Goal: Task Accomplishment & Management: Complete application form

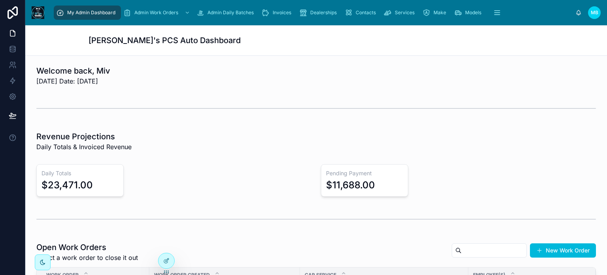
click at [276, 15] on span "Invoices" at bounding box center [282, 12] width 19 height 6
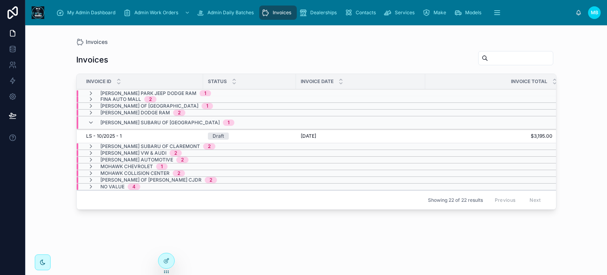
click at [90, 121] on icon at bounding box center [91, 122] width 6 height 6
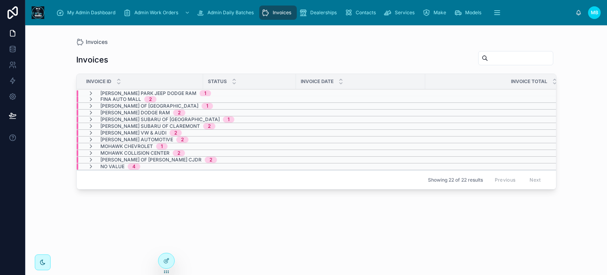
click at [89, 96] on icon at bounding box center [91, 99] width 6 height 6
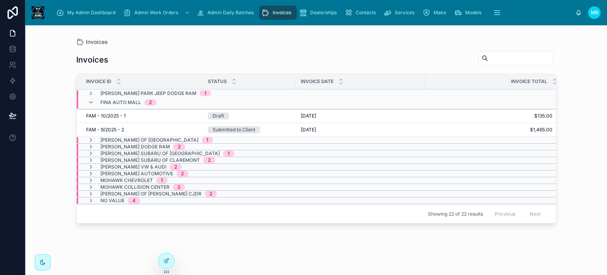
click at [241, 128] on div "Submitted to Client" at bounding box center [234, 129] width 43 height 7
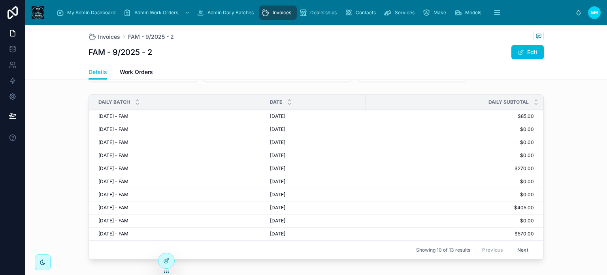
scroll to position [111, 0]
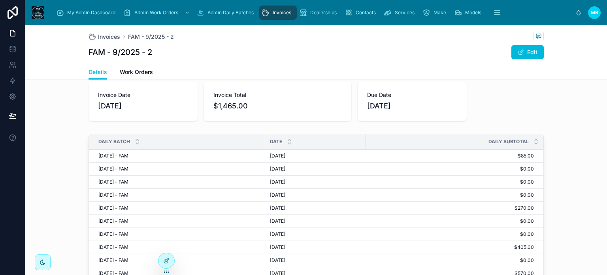
click at [102, 154] on span "[DATE] - FAM" at bounding box center [113, 155] width 30 height 6
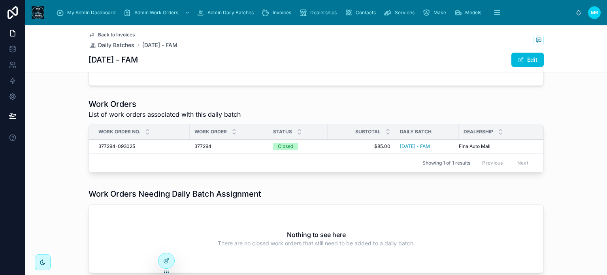
scroll to position [118, 0]
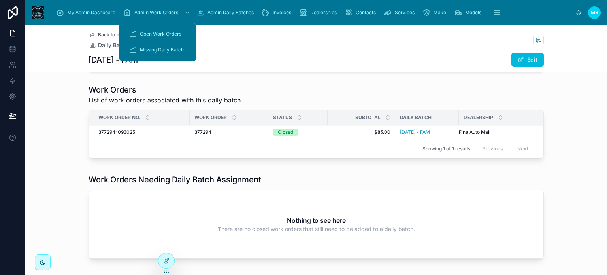
click at [143, 9] on span "Admin Work Orders" at bounding box center [156, 12] width 44 height 6
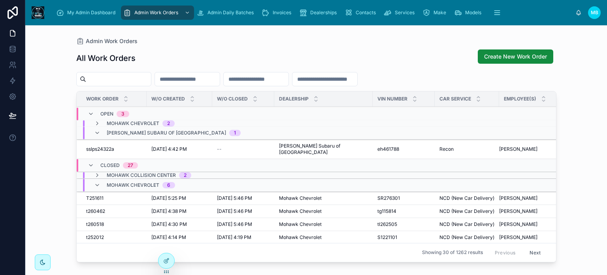
click at [130, 77] on input "text" at bounding box center [118, 78] width 65 height 11
type input "*****"
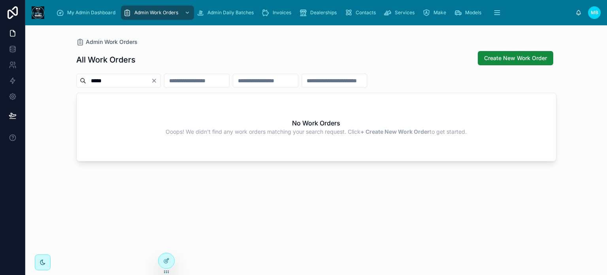
click at [100, 10] on span "My Admin Dashboard" at bounding box center [91, 12] width 48 height 6
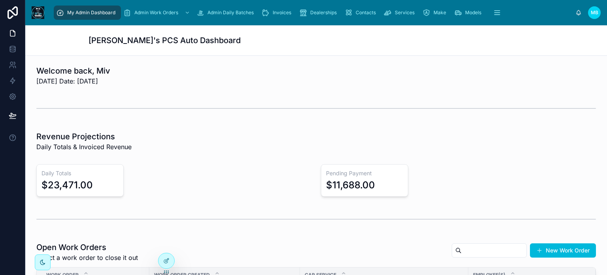
click at [280, 15] on span "Invoices" at bounding box center [282, 12] width 19 height 6
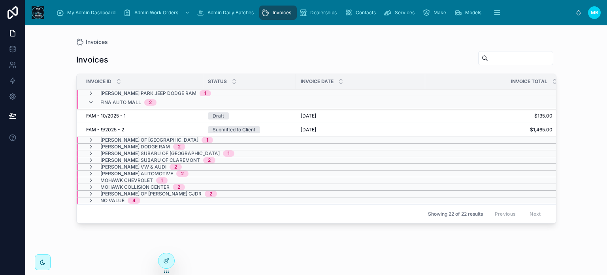
click at [240, 127] on div "Submitted to Client" at bounding box center [234, 129] width 43 height 7
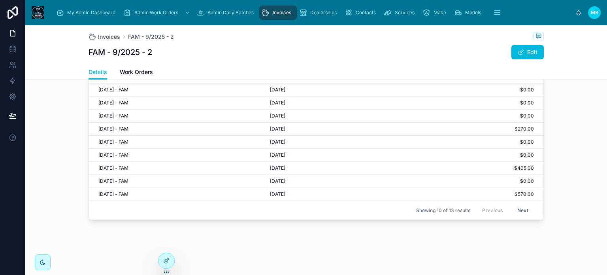
scroll to position [150, 0]
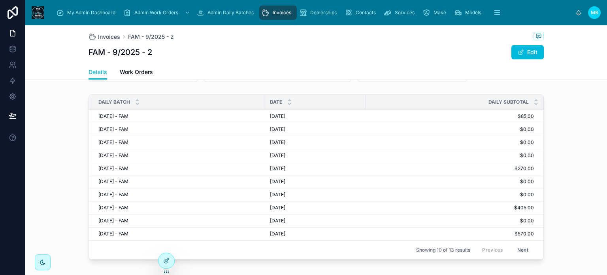
click at [273, 12] on span "Invoices" at bounding box center [282, 12] width 19 height 6
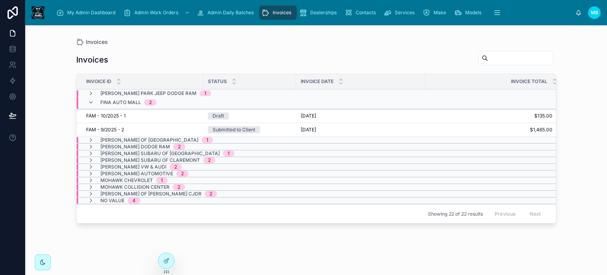
click at [240, 129] on div "Submitted to Client" at bounding box center [234, 129] width 43 height 7
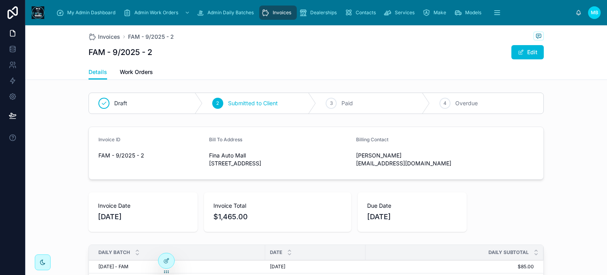
click at [0, 0] on icon at bounding box center [0, 0] width 0 height 0
click at [79, 12] on span "My Admin Dashboard" at bounding box center [91, 12] width 48 height 6
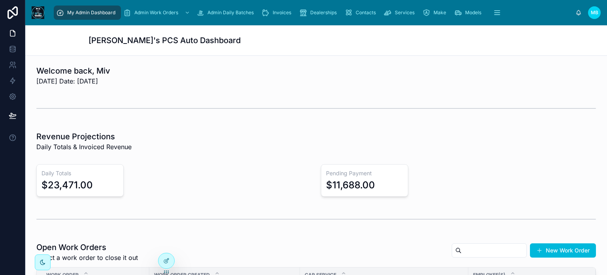
click at [275, 11] on span "Invoices" at bounding box center [282, 12] width 19 height 6
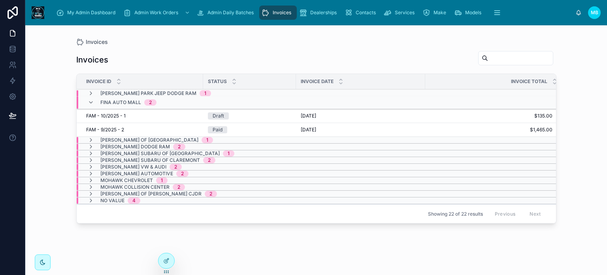
click at [83, 11] on span "My Admin Dashboard" at bounding box center [91, 12] width 48 height 6
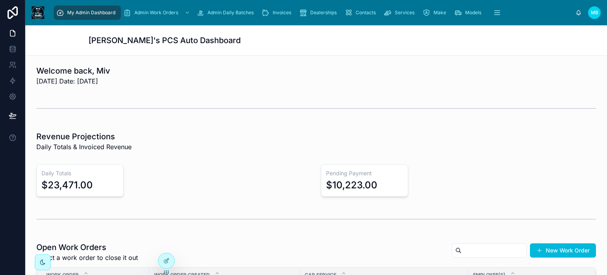
click at [284, 11] on span "Invoices" at bounding box center [282, 12] width 19 height 6
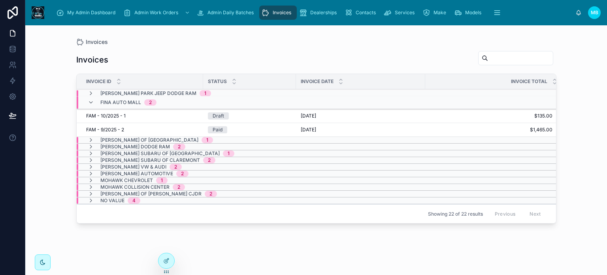
click at [110, 127] on span "FAM - 9/2025 - 2" at bounding box center [105, 129] width 38 height 6
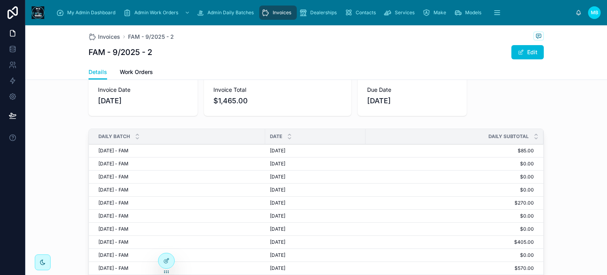
scroll to position [158, 0]
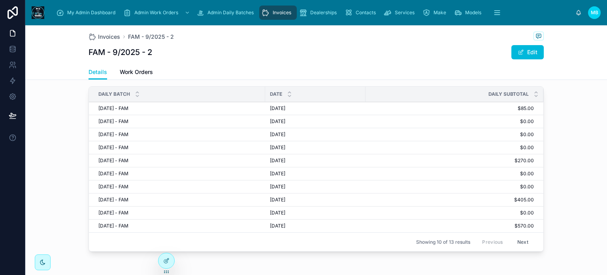
click at [71, 9] on div "My Admin Dashboard" at bounding box center [87, 12] width 62 height 13
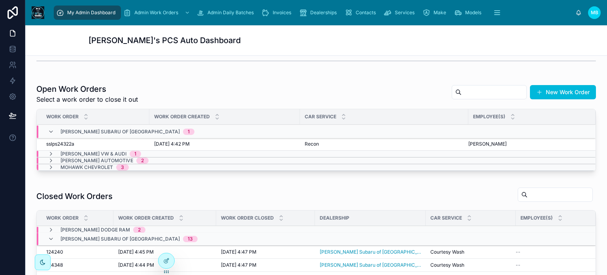
click at [52, 160] on icon at bounding box center [51, 160] width 6 height 6
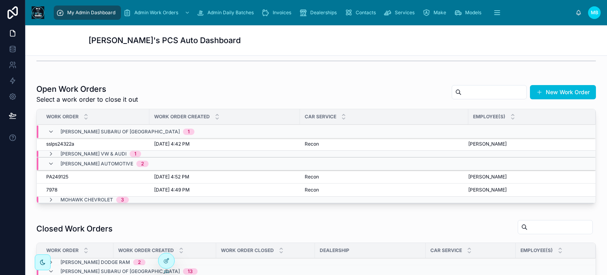
click at [164, 191] on span "[DATE] 4:49 PM" at bounding box center [172, 189] width 36 height 6
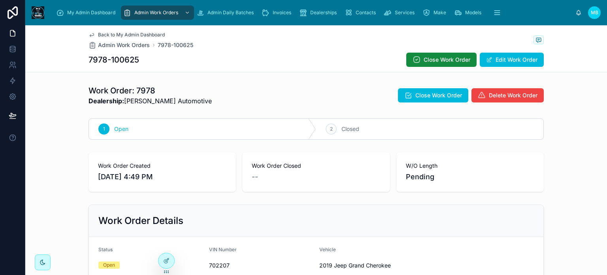
click at [419, 94] on span "Close Work Order" at bounding box center [438, 95] width 47 height 8
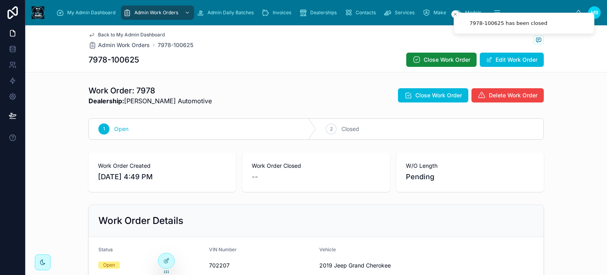
click at [73, 13] on span "My Admin Dashboard" at bounding box center [91, 12] width 48 height 6
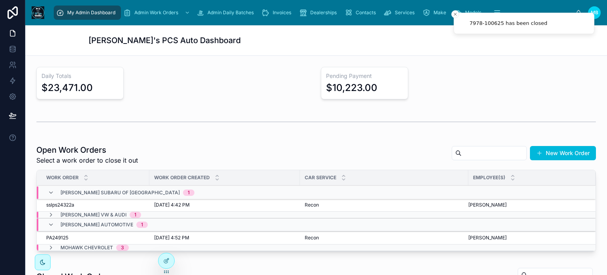
scroll to position [118, 0]
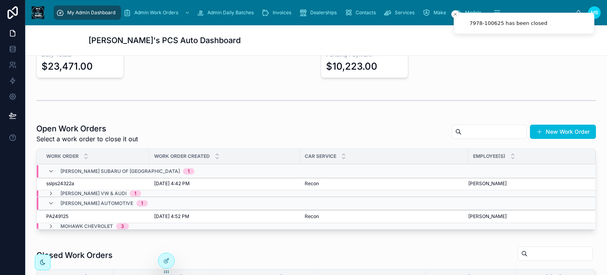
click at [62, 214] on span "PA249125" at bounding box center [57, 216] width 22 height 6
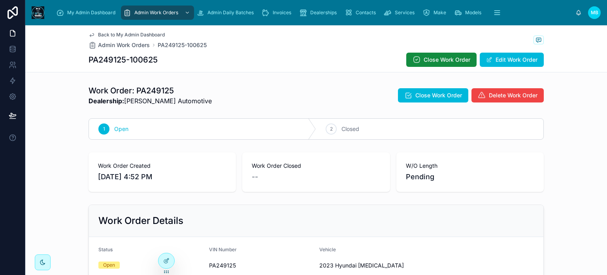
click at [418, 93] on span "Close Work Order" at bounding box center [438, 95] width 47 height 8
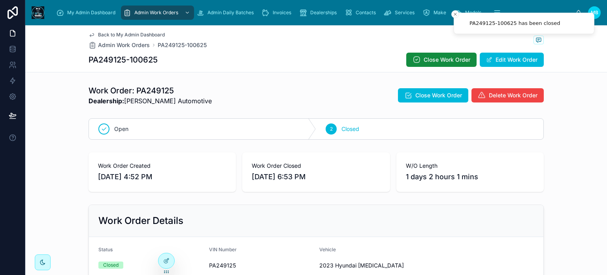
click at [87, 15] on span "My Admin Dashboard" at bounding box center [91, 12] width 48 height 6
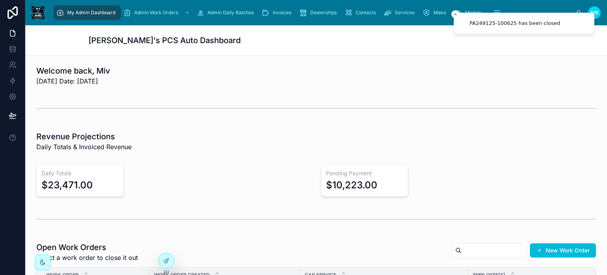
click at [549, 252] on button "New Work Order" at bounding box center [563, 250] width 66 height 14
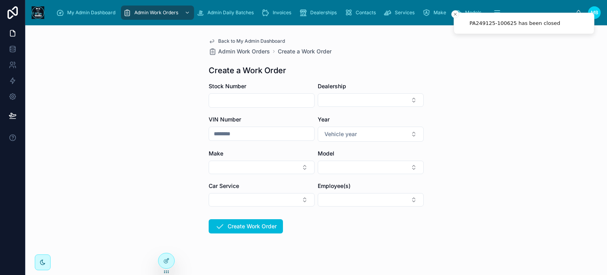
click at [264, 101] on input "text" at bounding box center [261, 100] width 105 height 11
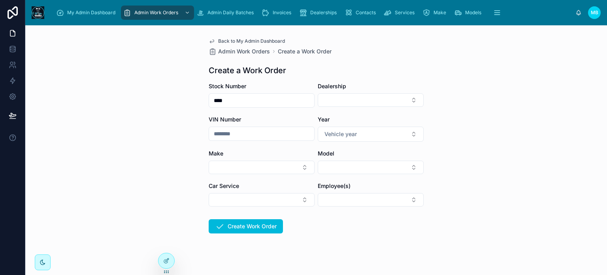
type input "****"
click at [321, 101] on button "Select Button" at bounding box center [371, 99] width 106 height 13
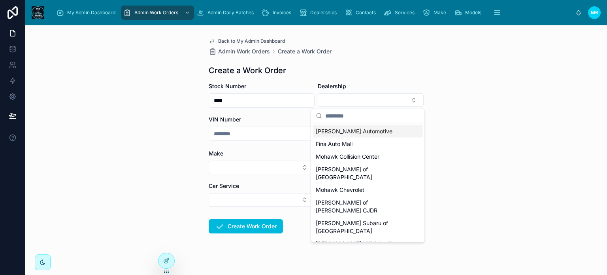
click at [336, 132] on span "[PERSON_NAME] Automotive" at bounding box center [354, 131] width 77 height 8
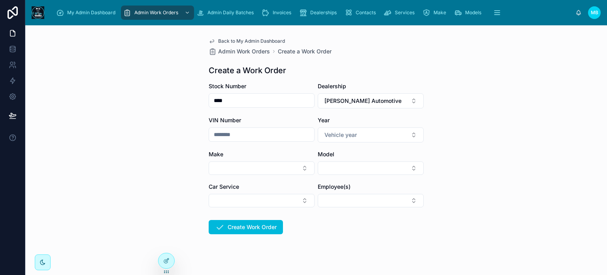
click at [233, 131] on input "text" at bounding box center [261, 134] width 105 height 11
type input "******"
click at [337, 138] on span "Vehicle year" at bounding box center [340, 135] width 32 height 8
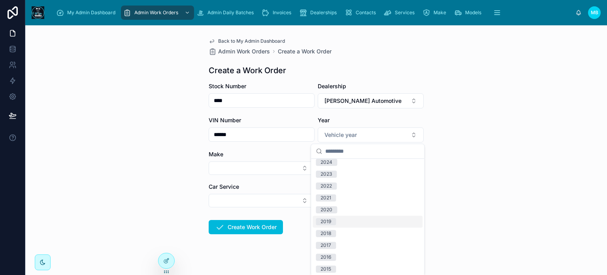
click at [331, 220] on div "2019" at bounding box center [325, 221] width 11 height 7
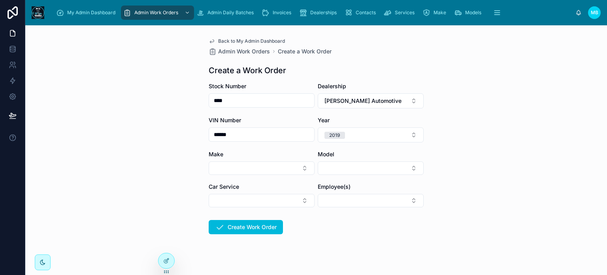
click at [245, 166] on button "Select Button" at bounding box center [262, 167] width 106 height 13
type input "****"
click at [214, 197] on span "Nissan" at bounding box center [215, 199] width 17 height 8
click at [322, 170] on button "Select Button" at bounding box center [371, 167] width 106 height 13
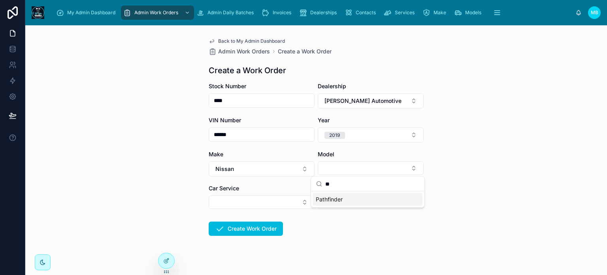
type input "**"
click at [328, 199] on span "Pathfinder" at bounding box center [329, 199] width 27 height 8
click at [317, 229] on form "Stock Number **** Dealership [PERSON_NAME] Automotive VIN Number ****** Year [D…" at bounding box center [316, 184] width 215 height 204
click at [252, 205] on button "Select Button" at bounding box center [262, 201] width 106 height 13
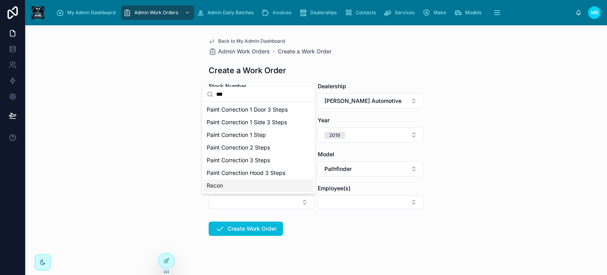
type input "***"
click at [233, 187] on div "Recon" at bounding box center [258, 185] width 110 height 13
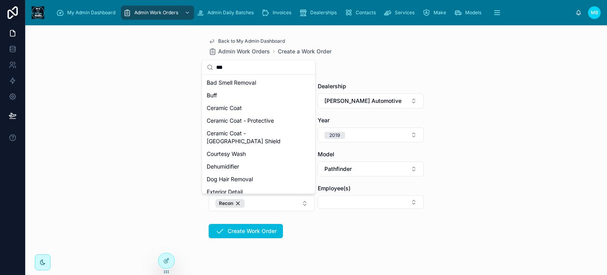
click at [319, 222] on form "Stock Number **** Dealership [PERSON_NAME] Automotive VIN Number ****** Year [D…" at bounding box center [316, 185] width 215 height 206
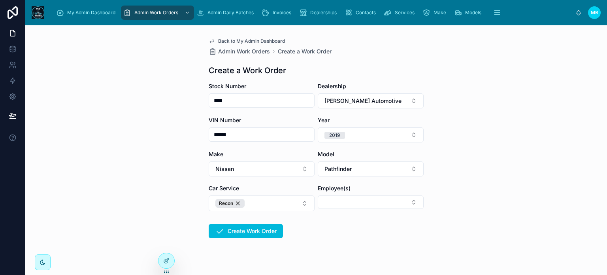
click at [328, 204] on button "Select Button" at bounding box center [371, 201] width 106 height 13
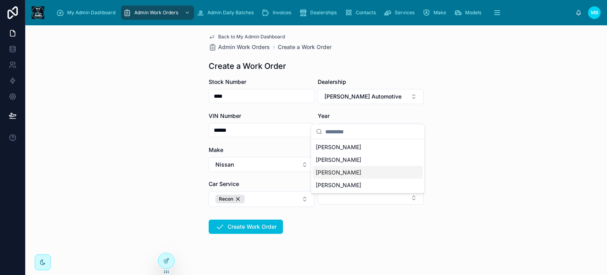
scroll to position [0, 0]
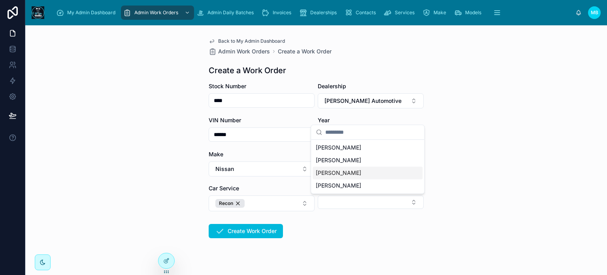
click at [329, 172] on span "[PERSON_NAME]" at bounding box center [338, 173] width 45 height 8
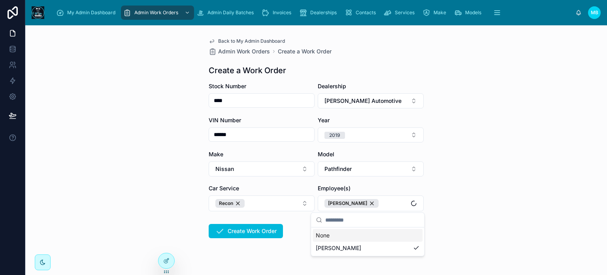
click at [340, 227] on div "My Admin Dashboard Admin Work Orders Admin Daily Batches Invoices Dealerships C…" at bounding box center [315, 137] width 581 height 275
click at [240, 227] on button "Create Work Order" at bounding box center [246, 231] width 74 height 14
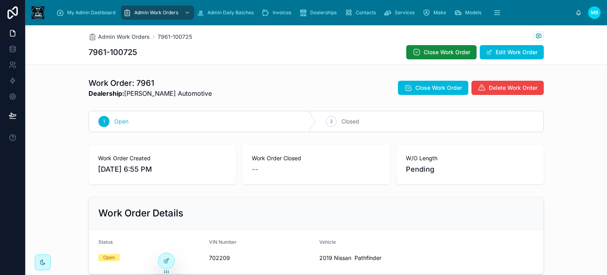
click at [70, 11] on span "My Admin Dashboard" at bounding box center [91, 12] width 48 height 6
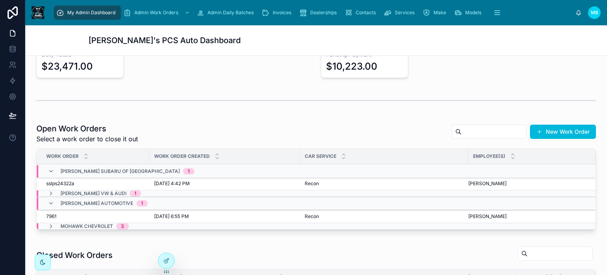
scroll to position [158, 0]
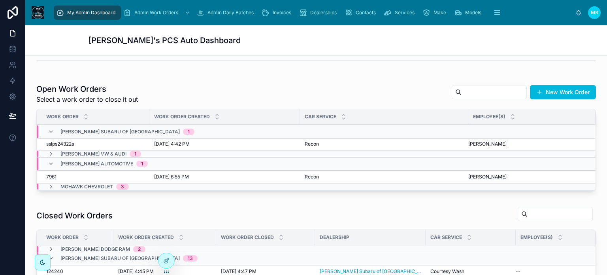
click at [49, 131] on icon at bounding box center [51, 131] width 6 height 6
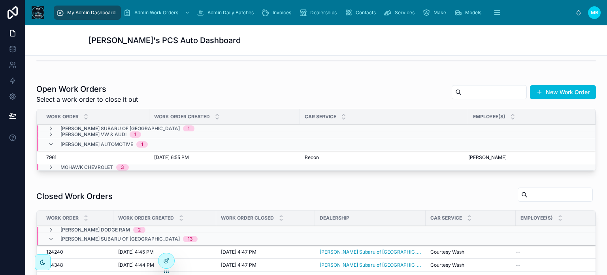
click at [50, 143] on icon at bounding box center [51, 144] width 6 height 6
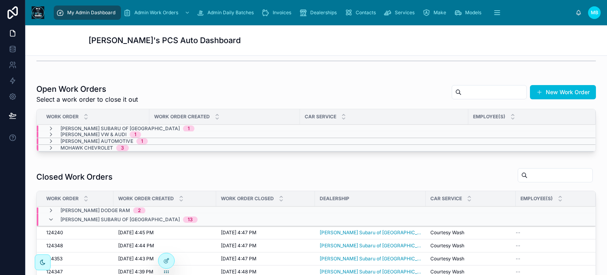
click at [51, 149] on icon at bounding box center [51, 148] width 6 height 6
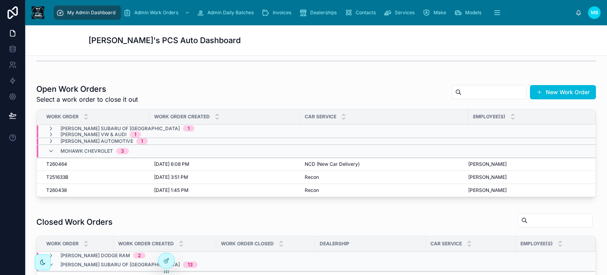
click at [52, 149] on icon at bounding box center [51, 151] width 6 height 6
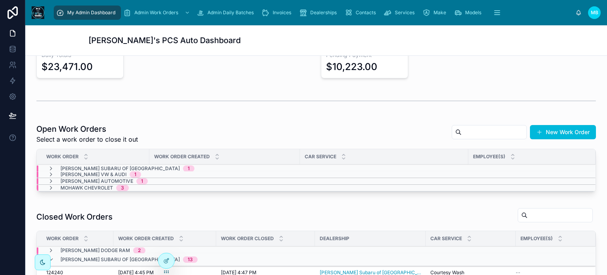
scroll to position [118, 0]
click at [56, 167] on div "[PERSON_NAME] Subaru of Bennington 1" at bounding box center [121, 168] width 147 height 6
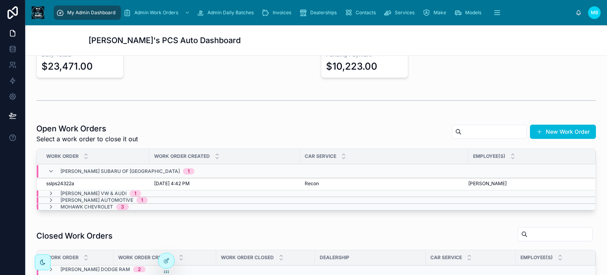
click at [70, 181] on span "sslps24322a" at bounding box center [60, 183] width 28 height 6
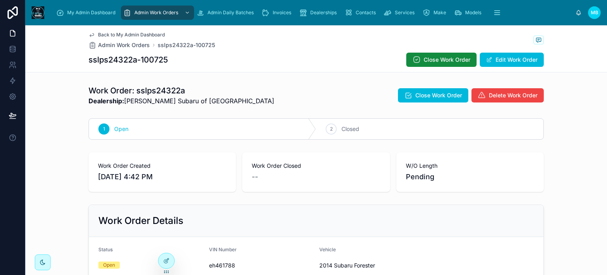
click at [289, 9] on span "Invoices" at bounding box center [282, 12] width 19 height 6
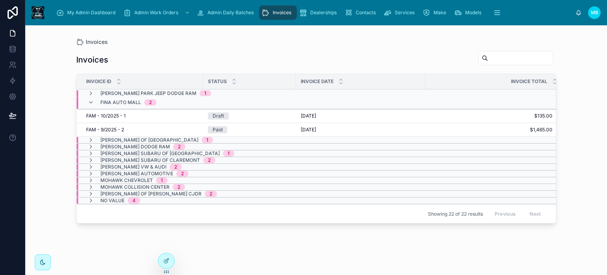
click at [89, 102] on icon at bounding box center [91, 102] width 6 height 6
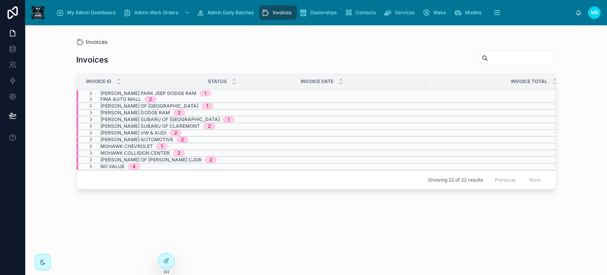
click at [91, 137] on icon at bounding box center [91, 139] width 6 height 6
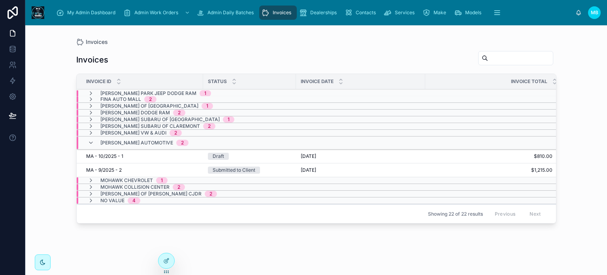
click at [91, 9] on span "My Admin Dashboard" at bounding box center [91, 12] width 48 height 6
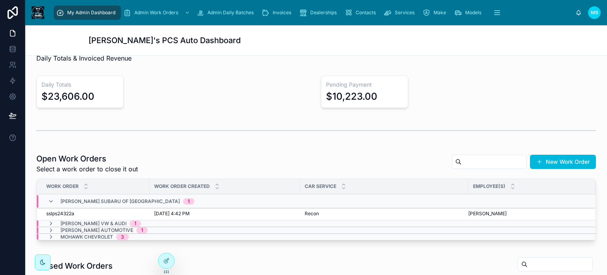
scroll to position [118, 0]
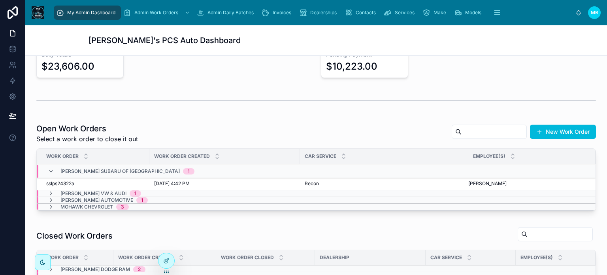
click at [49, 170] on icon at bounding box center [51, 171] width 6 height 6
